Goal: Task Accomplishment & Management: Manage account settings

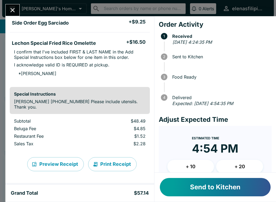
scroll to position [203, 0]
click at [179, 190] on button "Send to Kitchen" at bounding box center [215, 187] width 111 height 18
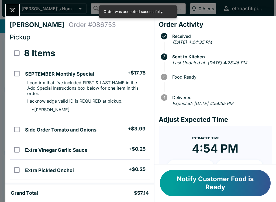
scroll to position [0, 0]
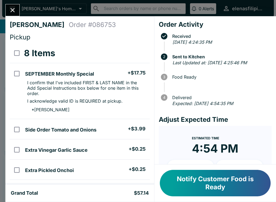
click at [173, 200] on div "Notify Customer Food is Ready" at bounding box center [216, 182] width 122 height 37
click at [204, 181] on button "Notify Customer Food is Ready" at bounding box center [215, 183] width 111 height 26
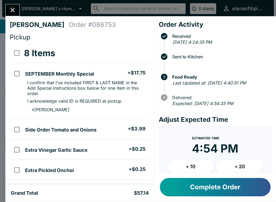
click at [182, 187] on button "Complete Order" at bounding box center [215, 187] width 111 height 18
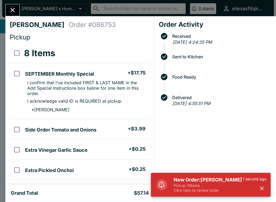
click at [208, 192] on p "Click here to review order" at bounding box center [208, 190] width 69 height 5
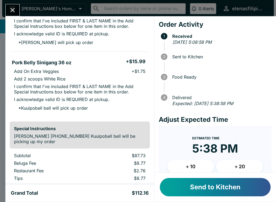
scroll to position [221, 0]
click at [193, 195] on button "Send to Kitchen" at bounding box center [215, 187] width 111 height 18
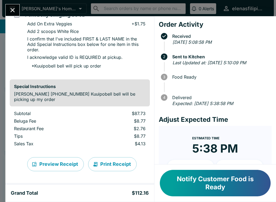
scroll to position [290, 0]
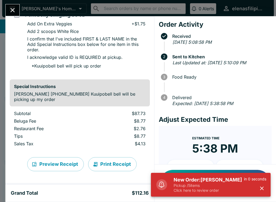
click at [194, 184] on p "Pickup / 5 items" at bounding box center [209, 185] width 70 height 5
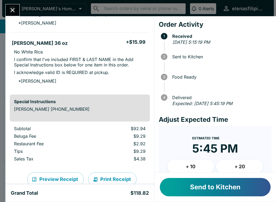
scroll to position [280, 0]
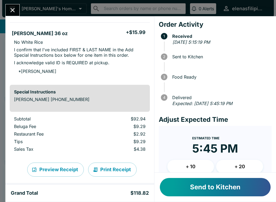
click at [179, 189] on button "Send to Kitchen" at bounding box center [215, 187] width 111 height 18
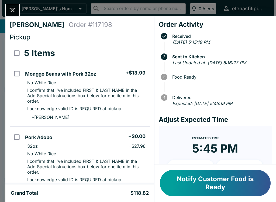
scroll to position [0, 0]
click at [13, 7] on icon "Close" at bounding box center [12, 9] width 7 height 7
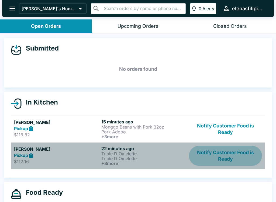
click at [217, 156] on button "Notify Customer Food is Ready" at bounding box center [225, 156] width 73 height 20
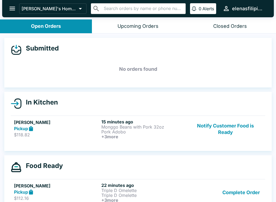
click at [21, 133] on p "$118.82" at bounding box center [56, 134] width 85 height 5
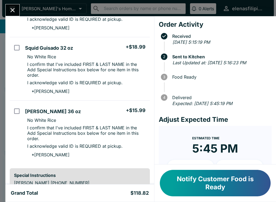
click at [184, 186] on button "Notify Customer Food is Ready" at bounding box center [215, 183] width 111 height 26
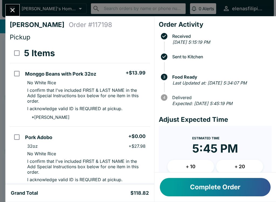
click at [10, 6] on icon "Close" at bounding box center [12, 9] width 7 height 7
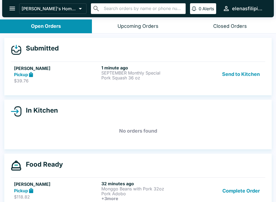
click at [24, 72] on strong "Pickup" at bounding box center [21, 74] width 14 height 5
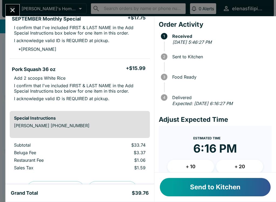
scroll to position [53, 0]
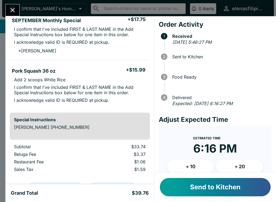
click at [180, 191] on button "Send to Kitchen" at bounding box center [215, 187] width 111 height 18
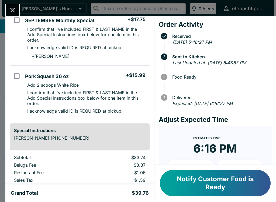
click at [9, 6] on button "Close" at bounding box center [13, 10] width 14 height 12
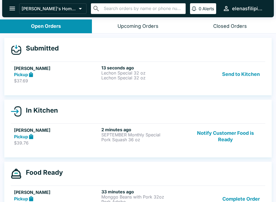
click at [23, 66] on h5 "[PERSON_NAME]" at bounding box center [56, 68] width 85 height 6
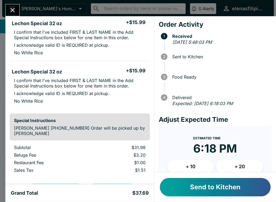
scroll to position [52, 0]
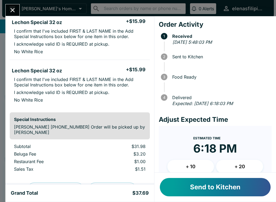
click at [207, 188] on button "Send to Kitchen" at bounding box center [215, 187] width 111 height 18
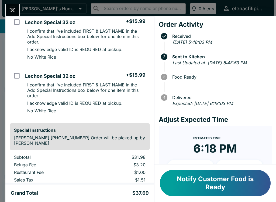
click at [13, 12] on icon "Close" at bounding box center [12, 9] width 7 height 7
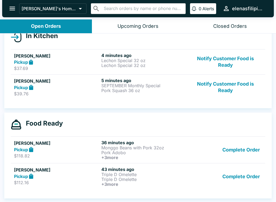
scroll to position [66, 0]
click at [29, 149] on icon at bounding box center [31, 149] width 6 height 6
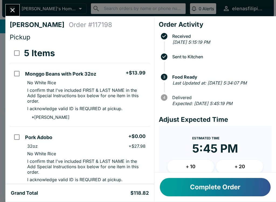
scroll to position [0, 0]
click at [18, 9] on button "Close" at bounding box center [13, 10] width 14 height 12
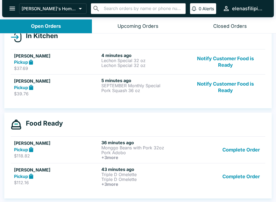
click at [215, 51] on link "[PERSON_NAME] Pickup $37.69 4 minutes ago Lechon Special 32 oz Lechon Special 3…" at bounding box center [138, 61] width 255 height 25
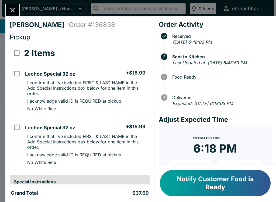
click at [198, 182] on button "Notify Customer Food is Ready" at bounding box center [215, 183] width 111 height 26
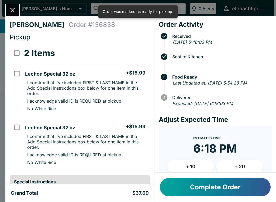
click at [13, 12] on icon "Close" at bounding box center [12, 9] width 7 height 7
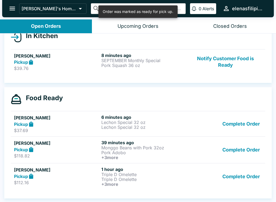
scroll to position [1, 0]
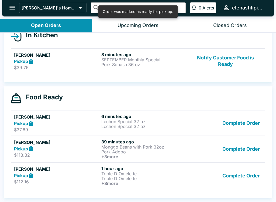
click at [239, 152] on button "Complete Order" at bounding box center [241, 149] width 42 height 20
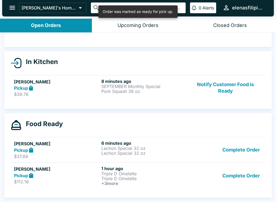
scroll to position [40, 0]
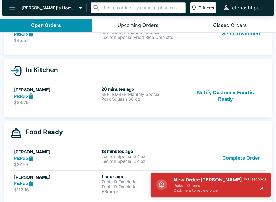
click at [184, 182] on h5 "New Order: [PERSON_NAME]" at bounding box center [209, 179] width 70 height 6
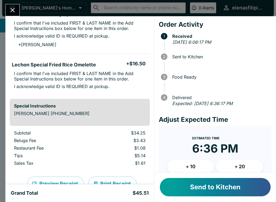
scroll to position [60, 0]
click at [181, 194] on button "Send to Kitchen" at bounding box center [215, 187] width 111 height 18
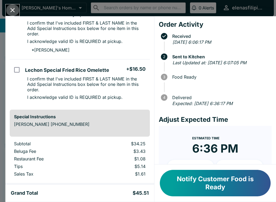
click at [13, 11] on icon "Close" at bounding box center [13, 10] width 4 height 4
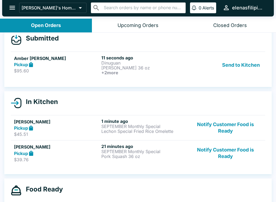
scroll to position [8, 0]
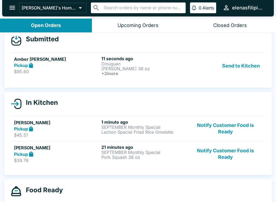
click at [36, 66] on div "Pickup" at bounding box center [56, 65] width 85 height 6
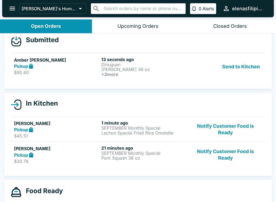
click at [18, 74] on p "$95.60" at bounding box center [56, 72] width 85 height 5
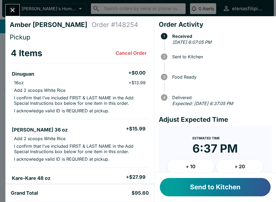
click at [23, 75] on h5 "Dinuguan" at bounding box center [23, 74] width 22 height 6
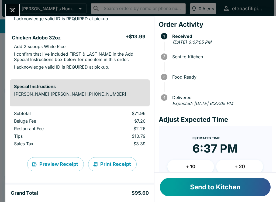
scroll to position [189, 0]
click at [208, 190] on button "Send to Kitchen" at bounding box center [215, 187] width 111 height 18
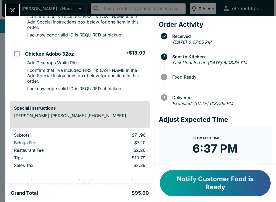
click at [11, 11] on icon "Close" at bounding box center [13, 10] width 4 height 4
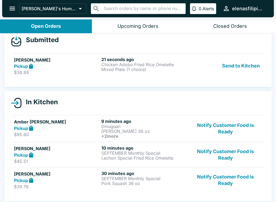
click at [23, 65] on strong "Pickup" at bounding box center [21, 65] width 14 height 5
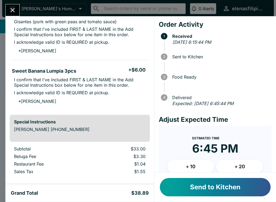
scroll to position [114, 0]
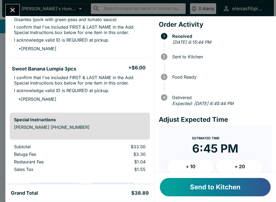
click at [182, 200] on div "Send to Kitchen" at bounding box center [216, 186] width 122 height 29
click at [186, 189] on button "Send to Kitchen" at bounding box center [215, 187] width 111 height 18
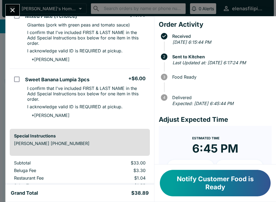
click at [13, 12] on icon "Close" at bounding box center [12, 9] width 7 height 7
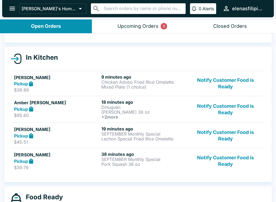
scroll to position [44, 0]
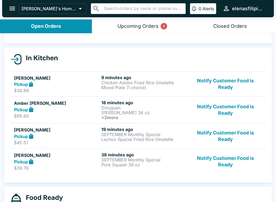
click at [208, 134] on button "Notify Customer Food is Ready" at bounding box center [225, 135] width 73 height 19
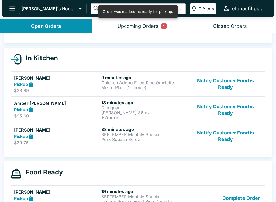
click at [220, 134] on button "Notify Customer Food is Ready" at bounding box center [225, 135] width 73 height 19
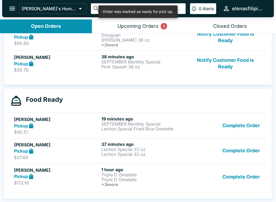
click at [242, 181] on button "Complete Order" at bounding box center [241, 177] width 42 height 20
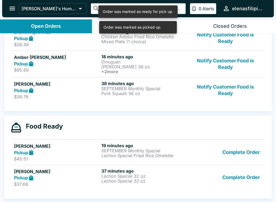
scroll to position [90, 0]
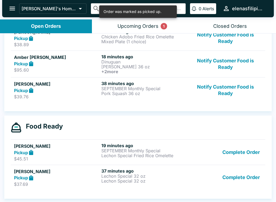
click at [243, 176] on button "Complete Order" at bounding box center [241, 177] width 42 height 19
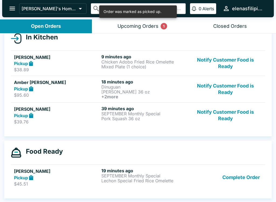
scroll to position [65, 0]
click at [221, 114] on button "Notify Customer Food is Ready" at bounding box center [225, 115] width 73 height 19
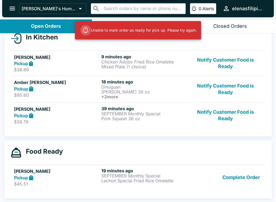
scroll to position [1, 0]
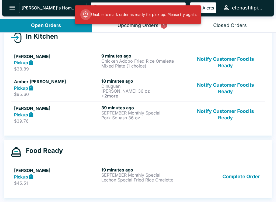
click at [210, 113] on button "Notify Customer Food is Ready" at bounding box center [225, 114] width 73 height 19
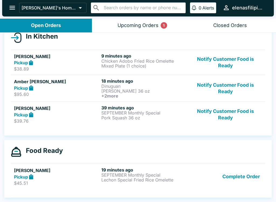
click at [22, 118] on div "[PERSON_NAME] Pickup $39.76" at bounding box center [56, 114] width 85 height 19
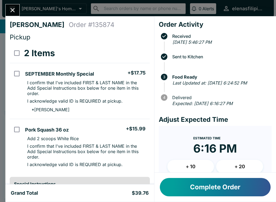
click at [194, 185] on button "Complete Order" at bounding box center [215, 187] width 111 height 18
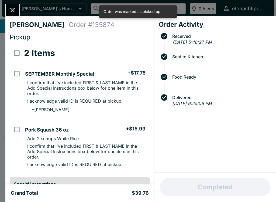
scroll to position [40, 0]
click at [7, 3] on div "[PERSON_NAME] Order # 135874 Pickup 2 Items SEPTEMBER Monthly Special + $17.75 …" at bounding box center [138, 101] width 276 height 202
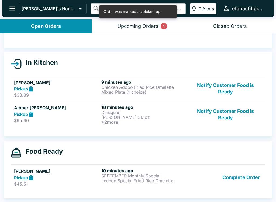
scroll to position [1, 0]
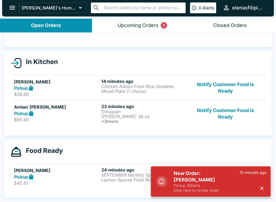
click at [195, 173] on h5 "New Order: [PERSON_NAME]" at bounding box center [207, 176] width 66 height 13
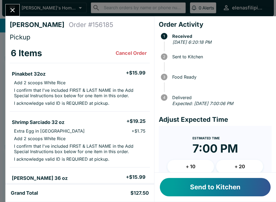
click at [183, 186] on button "Send to Kitchen" at bounding box center [215, 187] width 111 height 18
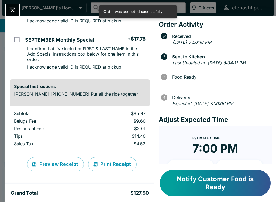
scroll to position [276, 0]
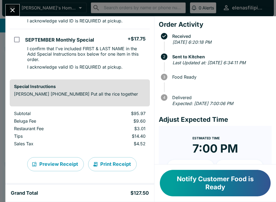
click at [5, 7] on div "[PERSON_NAME] Order # 156185 Pickup 6 Items Pinakbet 32oz + $15.99 Add 2 scoops…" at bounding box center [138, 101] width 276 height 202
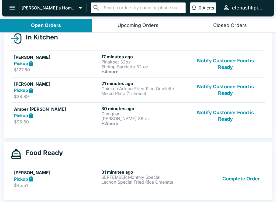
scroll to position [63, 0]
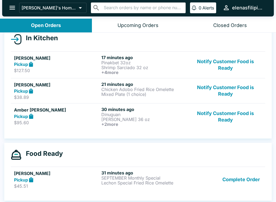
click at [212, 84] on button "Notify Customer Food is Ready" at bounding box center [225, 90] width 73 height 19
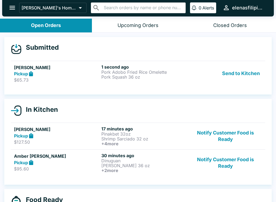
scroll to position [0, 0]
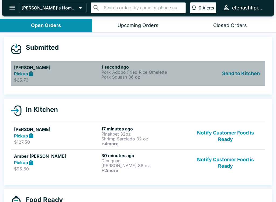
click at [18, 78] on p "$65.73" at bounding box center [56, 79] width 85 height 5
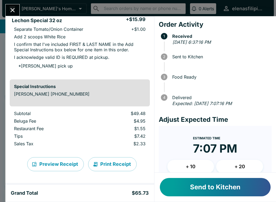
scroll to position [152, 0]
click at [206, 185] on button "Send to Kitchen" at bounding box center [215, 187] width 111 height 18
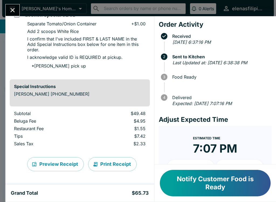
scroll to position [168, 0]
click at [13, 5] on button "Close" at bounding box center [13, 10] width 14 height 12
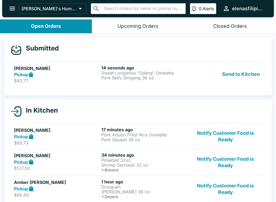
click at [18, 84] on link "[PERSON_NAME] Pickup $43.77 14 seconds ago Sweet Longanisa “Odeng” Omelette Por…" at bounding box center [138, 73] width 255 height 25
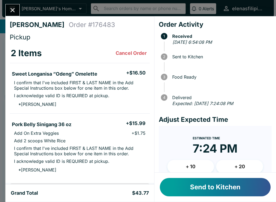
click at [13, 71] on h5 "Sweet Longanisa “Odeng” Omelette" at bounding box center [54, 74] width 85 height 6
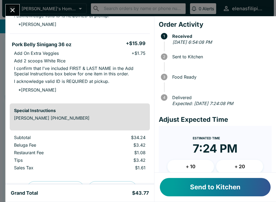
scroll to position [83, 0]
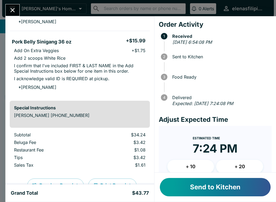
click at [185, 192] on button "Send to Kitchen" at bounding box center [215, 187] width 111 height 18
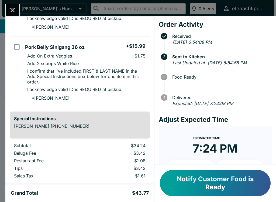
click at [13, 2] on div "[PERSON_NAME] Order # 176483 Pickup 2 Items Sweet Longanisa “Odeng” Omelette + …" at bounding box center [138, 101] width 276 height 202
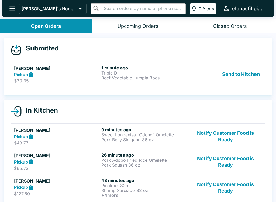
click at [16, 73] on strong "Pickup" at bounding box center [21, 74] width 14 height 5
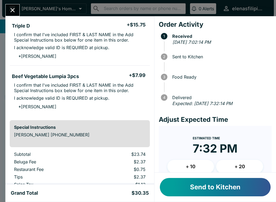
scroll to position [51, 0]
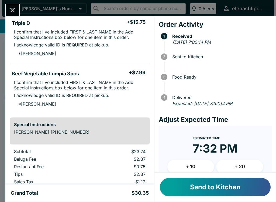
click at [204, 196] on button "Send to Kitchen" at bounding box center [215, 187] width 111 height 18
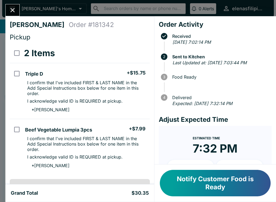
scroll to position [0, 0]
click at [10, 5] on button "Close" at bounding box center [13, 10] width 14 height 12
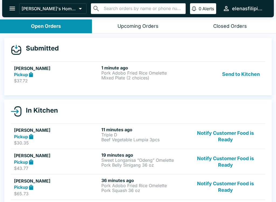
click at [24, 71] on h5 "[PERSON_NAME]" at bounding box center [56, 68] width 85 height 6
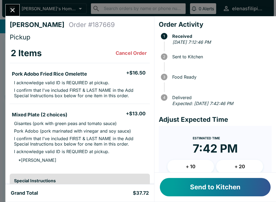
click at [183, 189] on button "Send to Kitchen" at bounding box center [215, 187] width 111 height 18
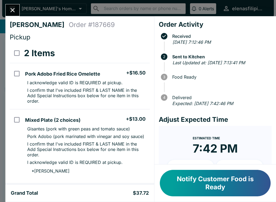
click at [176, 186] on button "Notify Customer Food is Ready" at bounding box center [215, 183] width 111 height 26
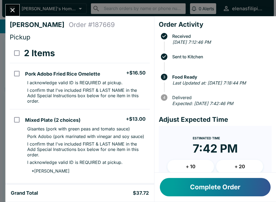
click at [15, 9] on icon "Close" at bounding box center [12, 9] width 7 height 7
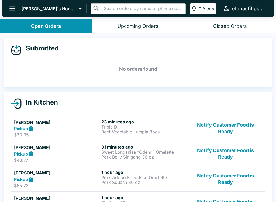
click at [237, 176] on button "Notify Customer Food is Ready" at bounding box center [225, 178] width 73 height 19
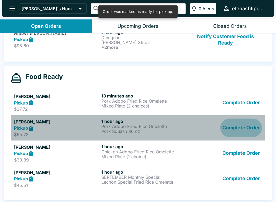
click at [239, 126] on button "Complete Order" at bounding box center [241, 127] width 42 height 19
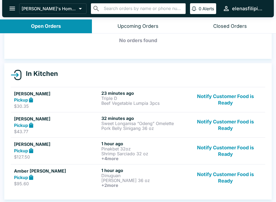
scroll to position [28, 0]
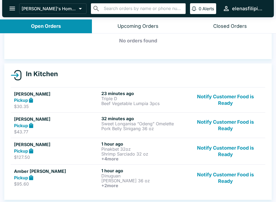
click at [228, 151] on button "Notify Customer Food is Ready" at bounding box center [225, 151] width 73 height 20
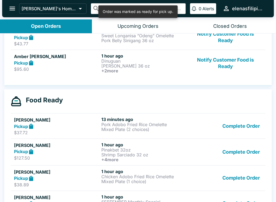
scroll to position [123, 0]
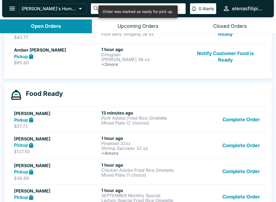
click at [242, 143] on button "Complete Order" at bounding box center [241, 145] width 42 height 20
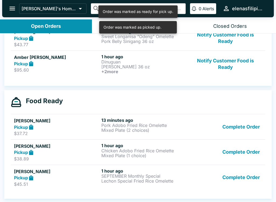
scroll to position [115, 0]
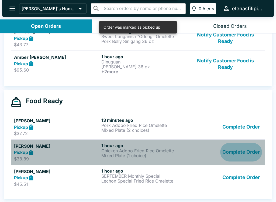
click at [236, 148] on button "Complete Order" at bounding box center [241, 152] width 42 height 19
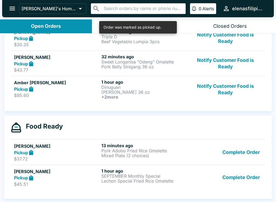
scroll to position [90, 0]
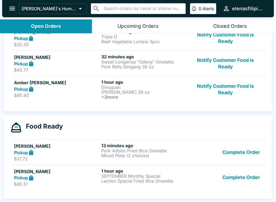
click at [240, 177] on button "Complete Order" at bounding box center [241, 177] width 42 height 19
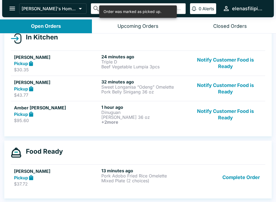
scroll to position [65, 0]
click at [227, 116] on button "Notify Customer Food is Ready" at bounding box center [225, 114] width 73 height 20
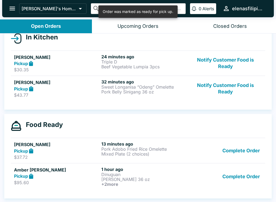
click at [241, 174] on button "Complete Order" at bounding box center [241, 176] width 42 height 20
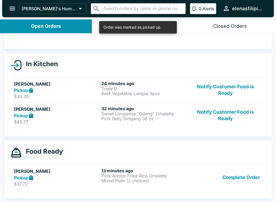
scroll to position [1, 0]
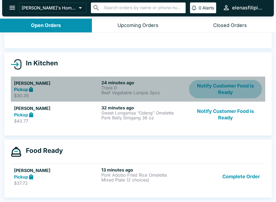
click at [230, 86] on button "Notify Customer Food is Ready" at bounding box center [225, 89] width 73 height 19
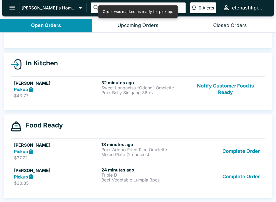
click at [236, 177] on button "Complete Order" at bounding box center [241, 176] width 42 height 19
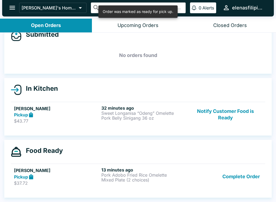
scroll to position [13, 0]
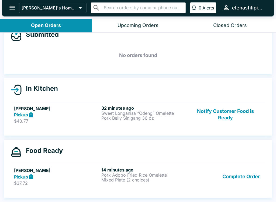
click at [220, 115] on button "Notify Customer Food is Ready" at bounding box center [225, 114] width 73 height 19
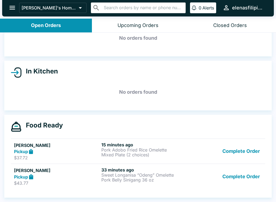
click at [237, 178] on button "Complete Order" at bounding box center [241, 176] width 42 height 19
click at [237, 164] on link "[PERSON_NAME] Pickup $37.72 15 minutes ago Pork Adobo Fried Rice Omelette Mixed…" at bounding box center [138, 150] width 255 height 25
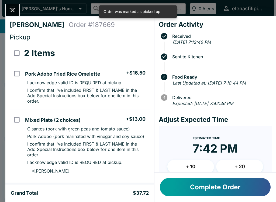
click at [13, 8] on icon "Close" at bounding box center [12, 9] width 7 height 7
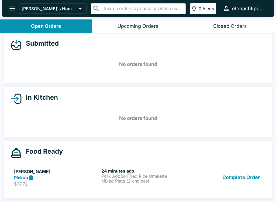
click at [228, 180] on button "Complete Order" at bounding box center [241, 177] width 42 height 19
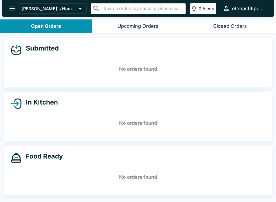
click at [9, 6] on icon "open drawer" at bounding box center [12, 8] width 7 height 7
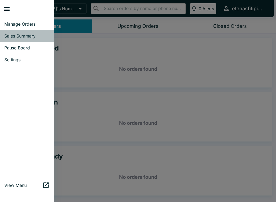
click at [9, 36] on span "Sales Summary" at bounding box center [26, 35] width 45 height 5
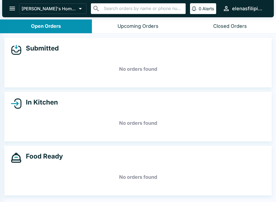
select select "03:00"
